Goal: Task Accomplishment & Management: Use online tool/utility

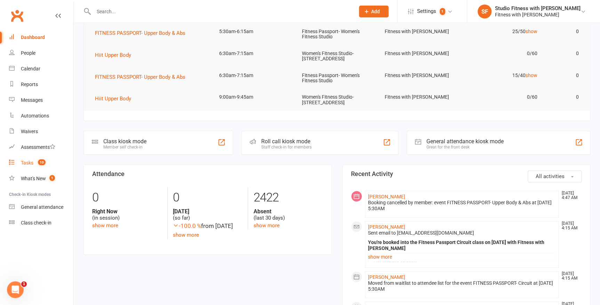
scroll to position [63, 0]
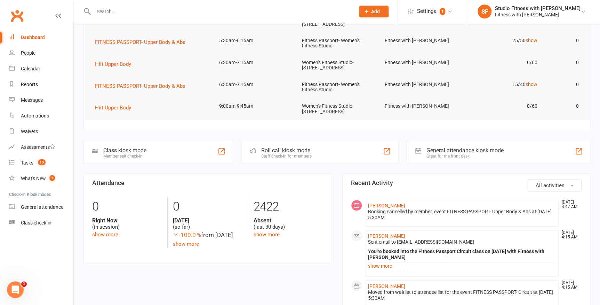
click at [147, 158] on div "Class kiosk mode Member self check-in" at bounding box center [159, 152] width 150 height 24
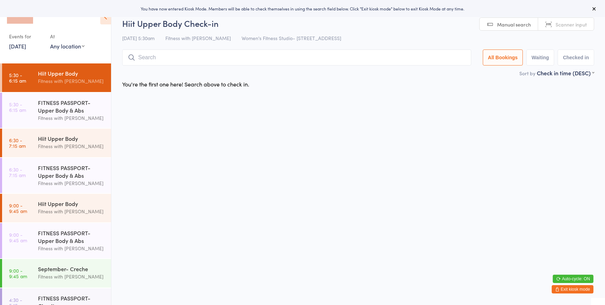
click at [59, 45] on select "Any location Women's Fitness Studio- [STREET_ADDRESS], [GEOGRAPHIC_DATA] Fitnes…" at bounding box center [67, 46] width 34 height 8
select select "0"
click at [50, 42] on select "Any location Women's Fitness Studio- [STREET_ADDRESS], [GEOGRAPHIC_DATA] Fitnes…" at bounding box center [67, 46] width 34 height 8
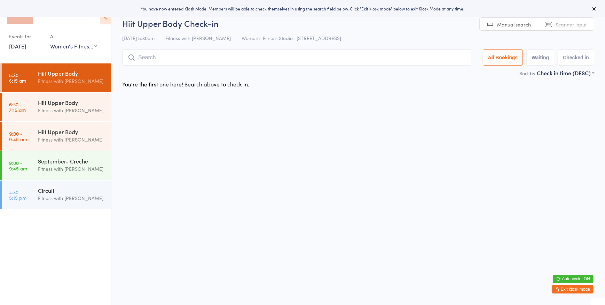
click at [500, 24] on span "Manual search" at bounding box center [514, 24] width 34 height 7
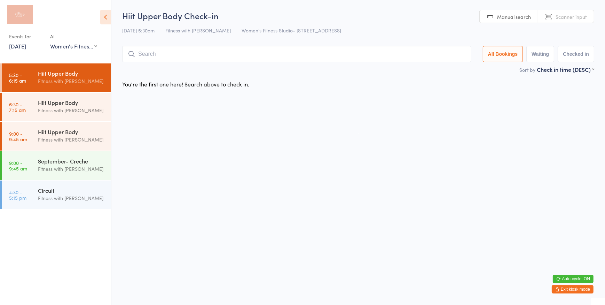
click at [521, 13] on span "Manual search" at bounding box center [514, 16] width 34 height 7
type input "1311"
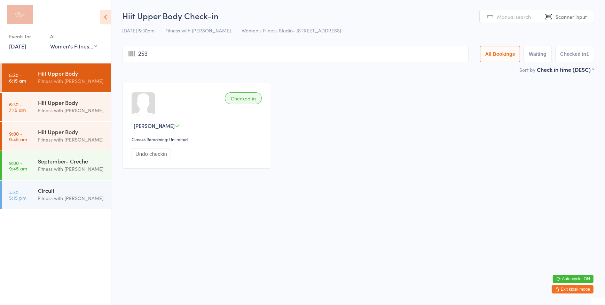
type input "2537"
type input "16547"
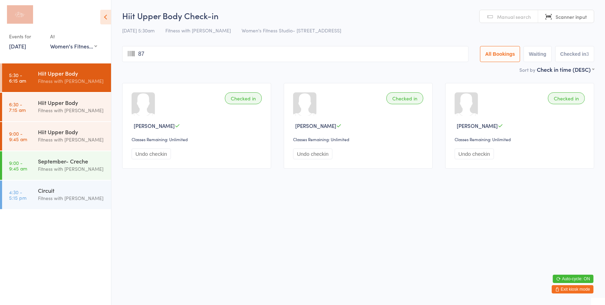
type input "873"
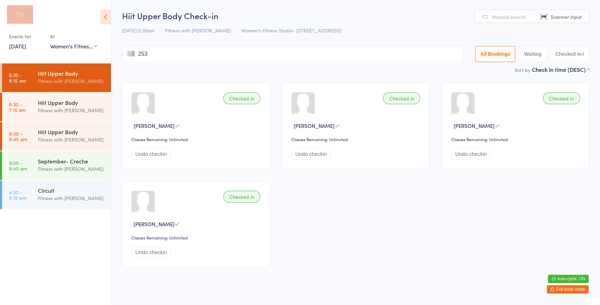
type input "2530"
type input "2041"
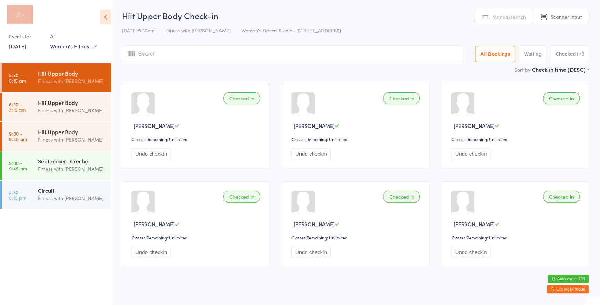
click at [45, 44] on div "Events for 12 Sep, 2025 12 Sep, 2025 September 2025 Sun Mon Tue Wed Thu Fri Sat…" at bounding box center [53, 41] width 88 height 21
click at [26, 46] on link "12 Sep, 2025" at bounding box center [17, 46] width 17 height 8
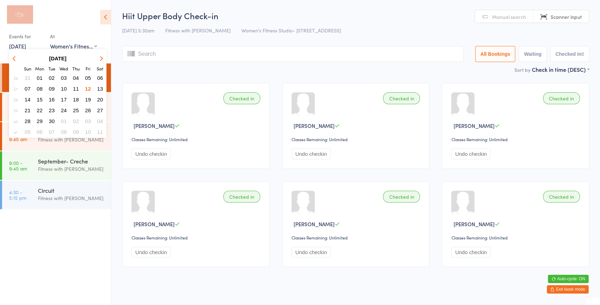
click at [73, 91] on button "11" at bounding box center [76, 88] width 11 height 9
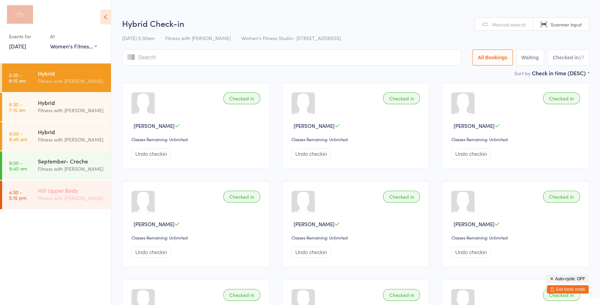
click at [30, 202] on link "4:30 - 5:15 pm Hiit Upper Body Fitness with Zoe" at bounding box center [56, 194] width 109 height 29
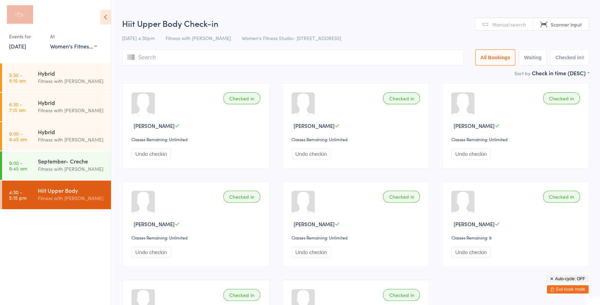
click at [522, 22] on span "Manual search" at bounding box center [510, 24] width 34 height 7
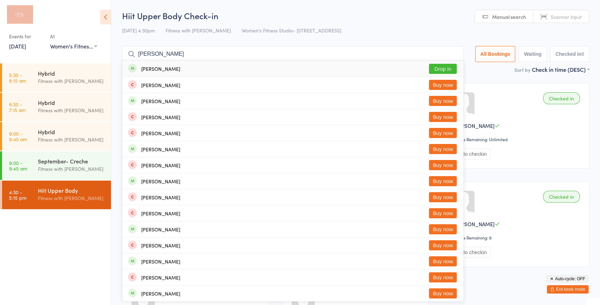
type input "bruce isa"
click at [433, 72] on button "Drop in" at bounding box center [443, 69] width 28 height 10
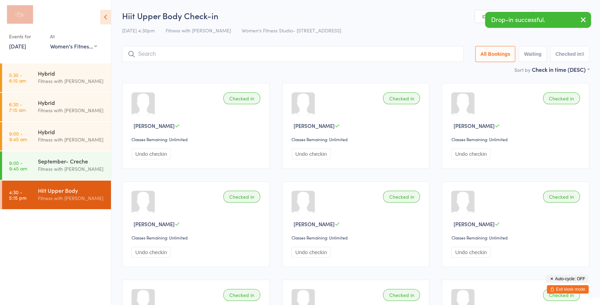
click at [33, 51] on div "Events for 11 Sep, 2025 D Sep, YYYY September 2025 Sun Mon Tue Wed Thu Fri Sat …" at bounding box center [26, 41] width 34 height 21
click at [26, 49] on link "11 Sep, 2025" at bounding box center [17, 46] width 17 height 8
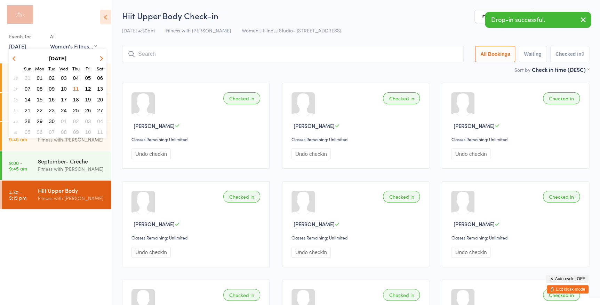
click at [88, 90] on span "12" at bounding box center [88, 89] width 6 height 6
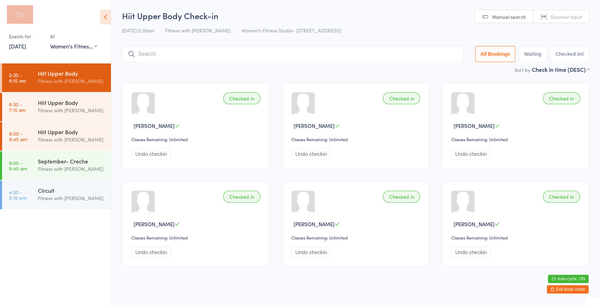
click at [523, 20] on link "Manual search" at bounding box center [504, 16] width 58 height 13
type input "3214"
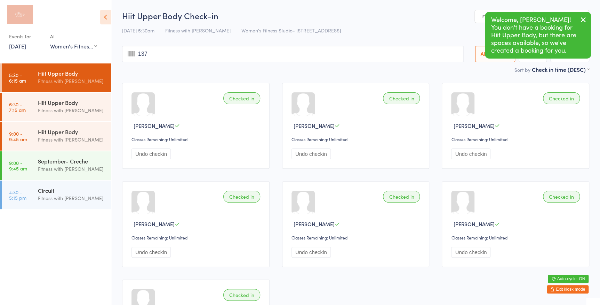
type input "1374"
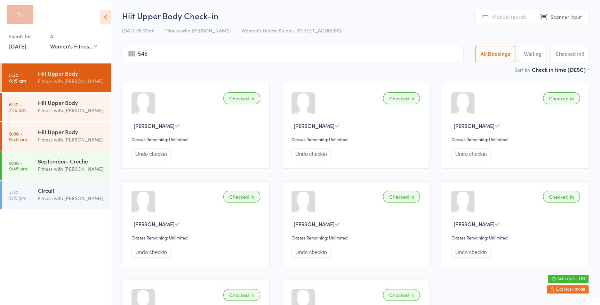
type input "5487"
type input "2594"
click at [55, 47] on select "Any location Women's Fitness Studio- 14 Madden Street, Aitkenvale Fitness Passp…" at bounding box center [73, 46] width 47 height 8
select select "1"
click at [50, 42] on select "Any location Women's Fitness Studio- 14 Madden Street, Aitkenvale Fitness Passp…" at bounding box center [73, 46] width 47 height 8
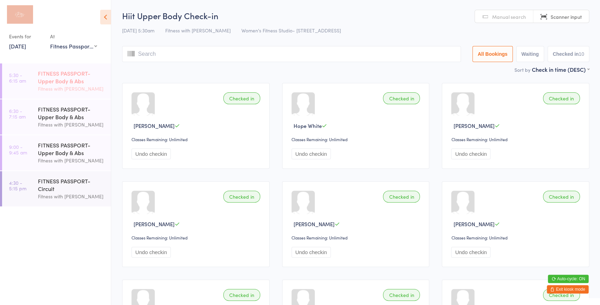
click at [73, 81] on div "FITNESS PASSPORT- Upper Body & Abs" at bounding box center [71, 76] width 67 height 15
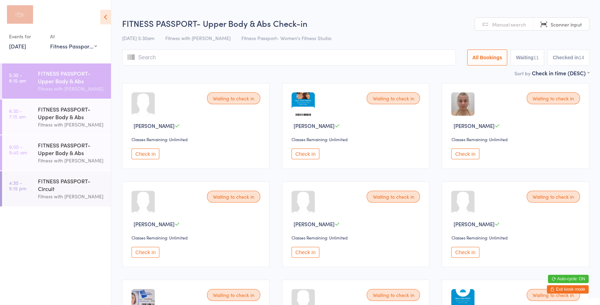
click at [516, 58] on button "Waiting 11" at bounding box center [527, 57] width 33 height 16
select select "0"
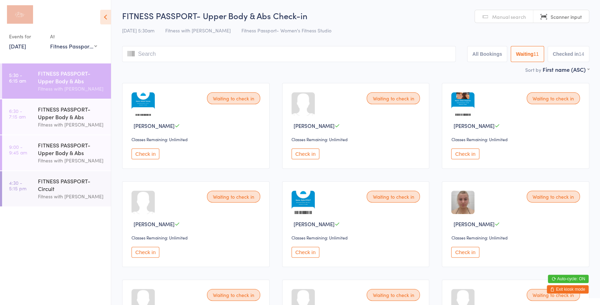
click at [26, 48] on link "12 Sep, 2025" at bounding box center [17, 46] width 17 height 8
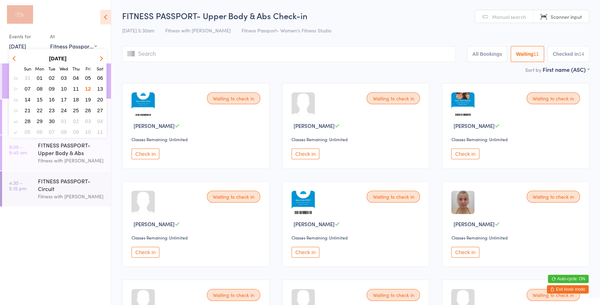
click at [68, 46] on select "Any location Women's Fitness Studio- 14 Madden Street, Aitkenvale Fitness Passp…" at bounding box center [73, 46] width 47 height 8
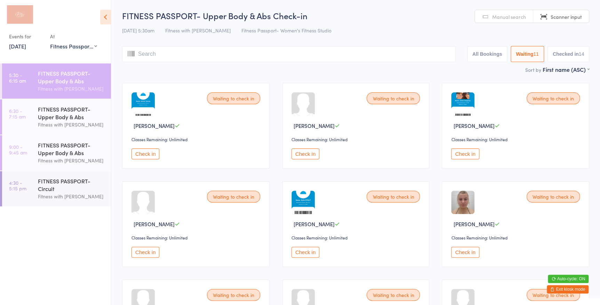
select select "0"
click at [50, 42] on select "Any location Women's Fitness Studio- 14 Madden Street, Aitkenvale Fitness Passp…" at bounding box center [73, 46] width 47 height 8
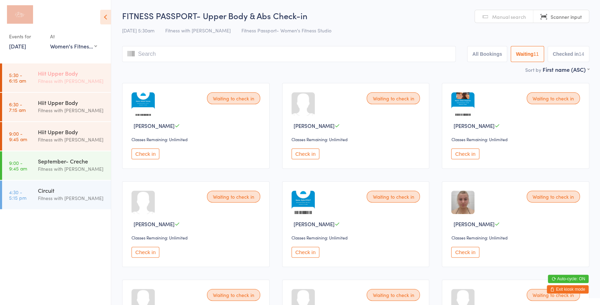
click at [68, 82] on div "Fitness with [PERSON_NAME]" at bounding box center [71, 81] width 67 height 8
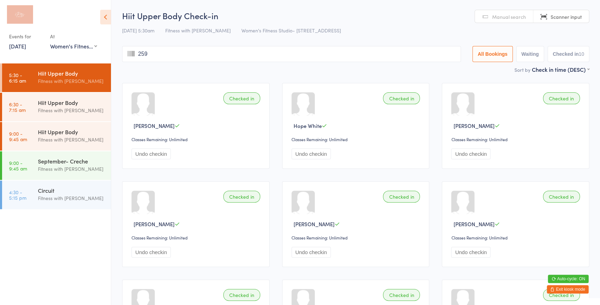
type input "2591"
type input "3080"
type input "1368"
type input "1008"
